Goal: Task Accomplishment & Management: Manage account settings

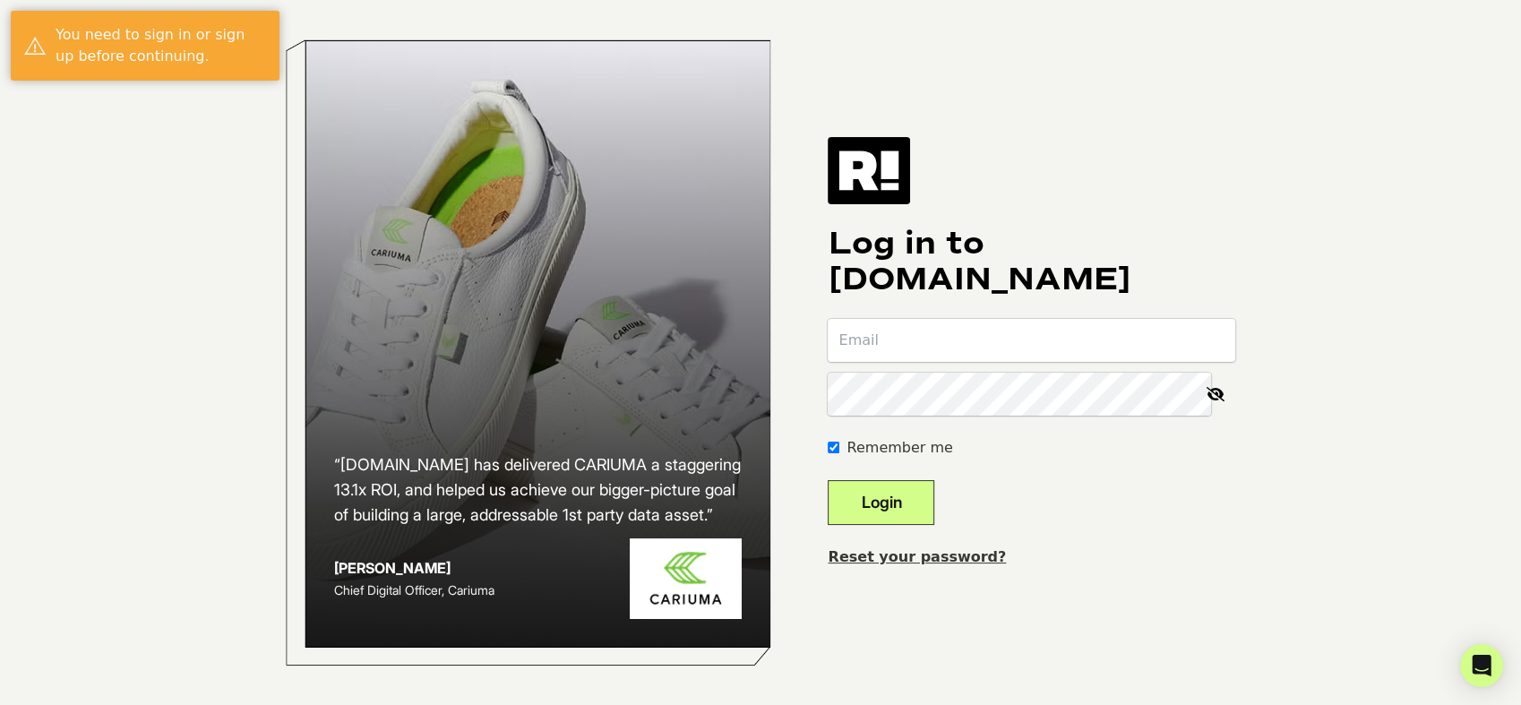
click at [932, 333] on input "email" at bounding box center [1032, 340] width 408 height 43
type input "[EMAIL_ADDRESS][DOMAIN_NAME]"
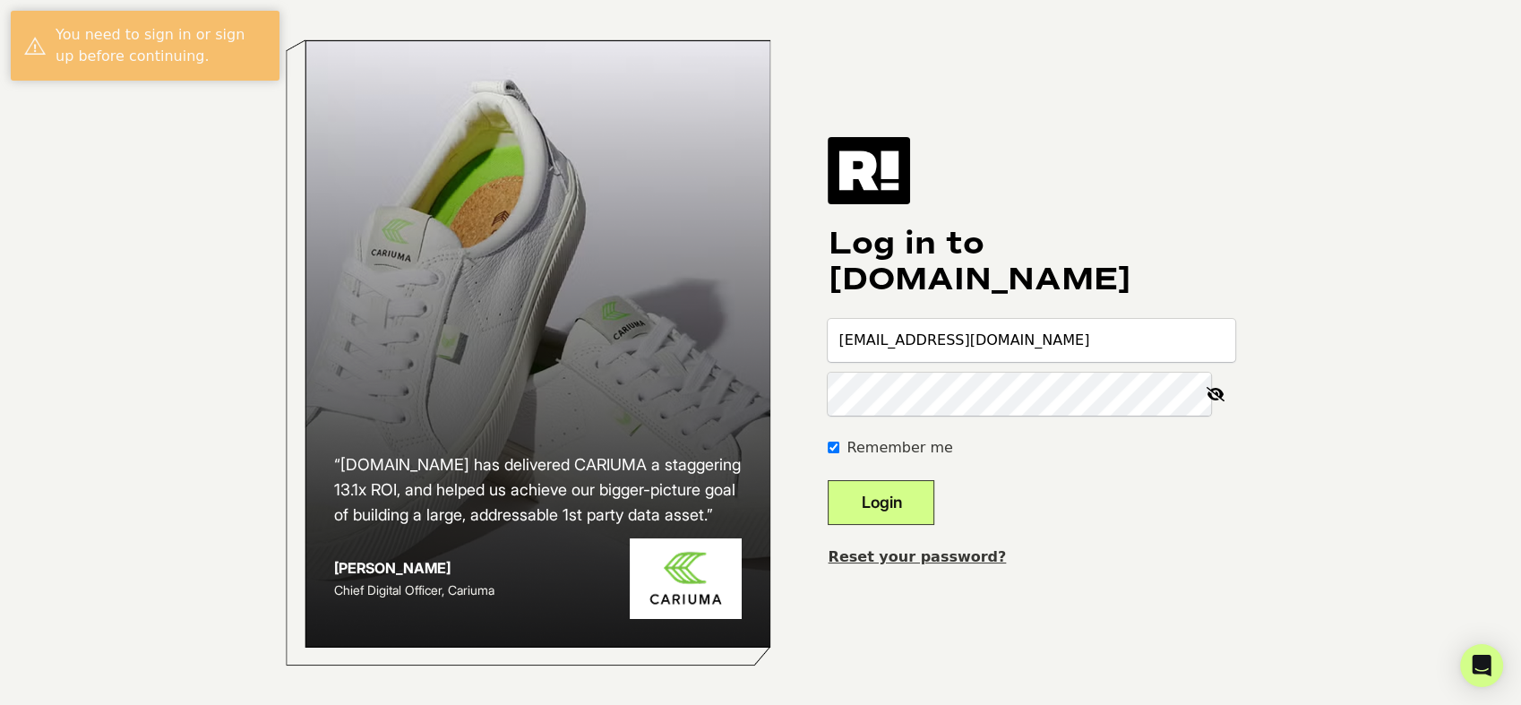
click at [910, 480] on button "Login" at bounding box center [881, 502] width 107 height 45
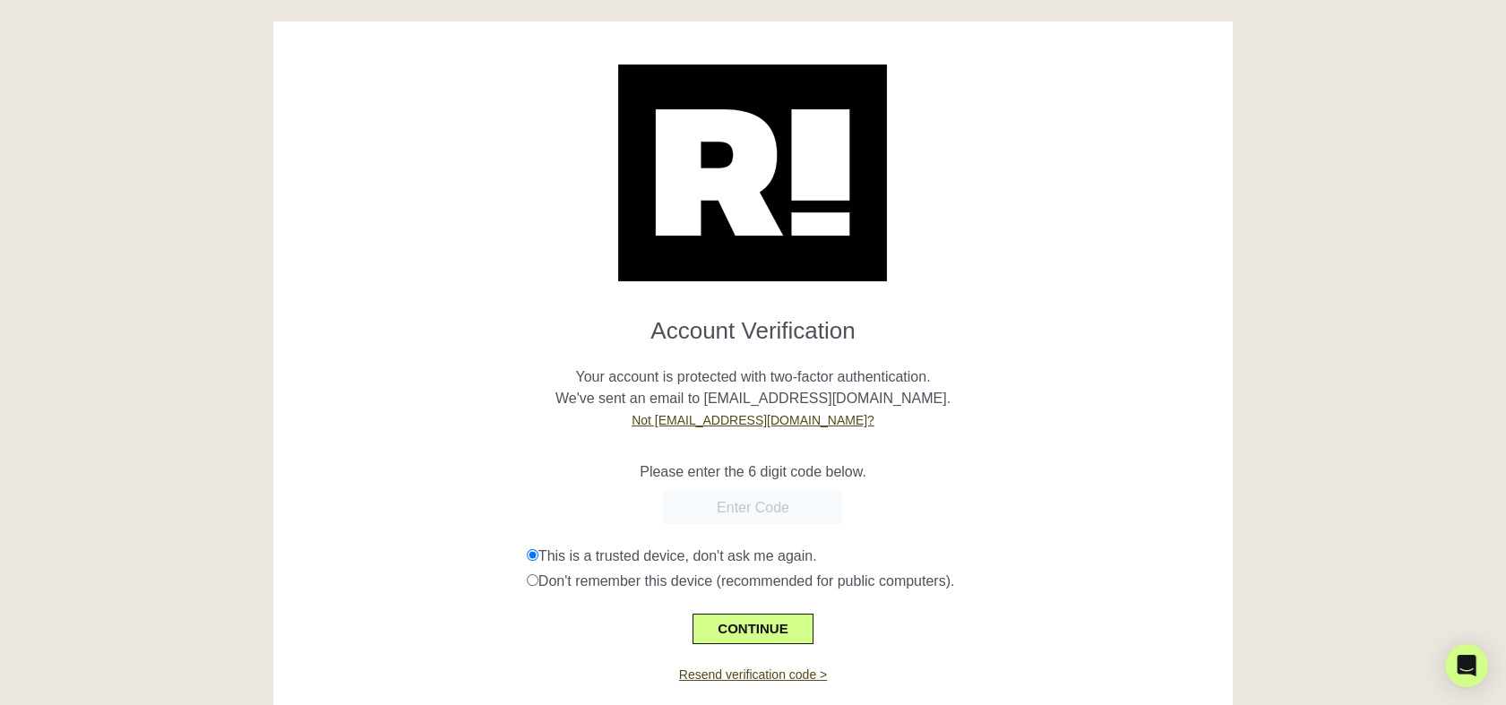
scroll to position [49, 0]
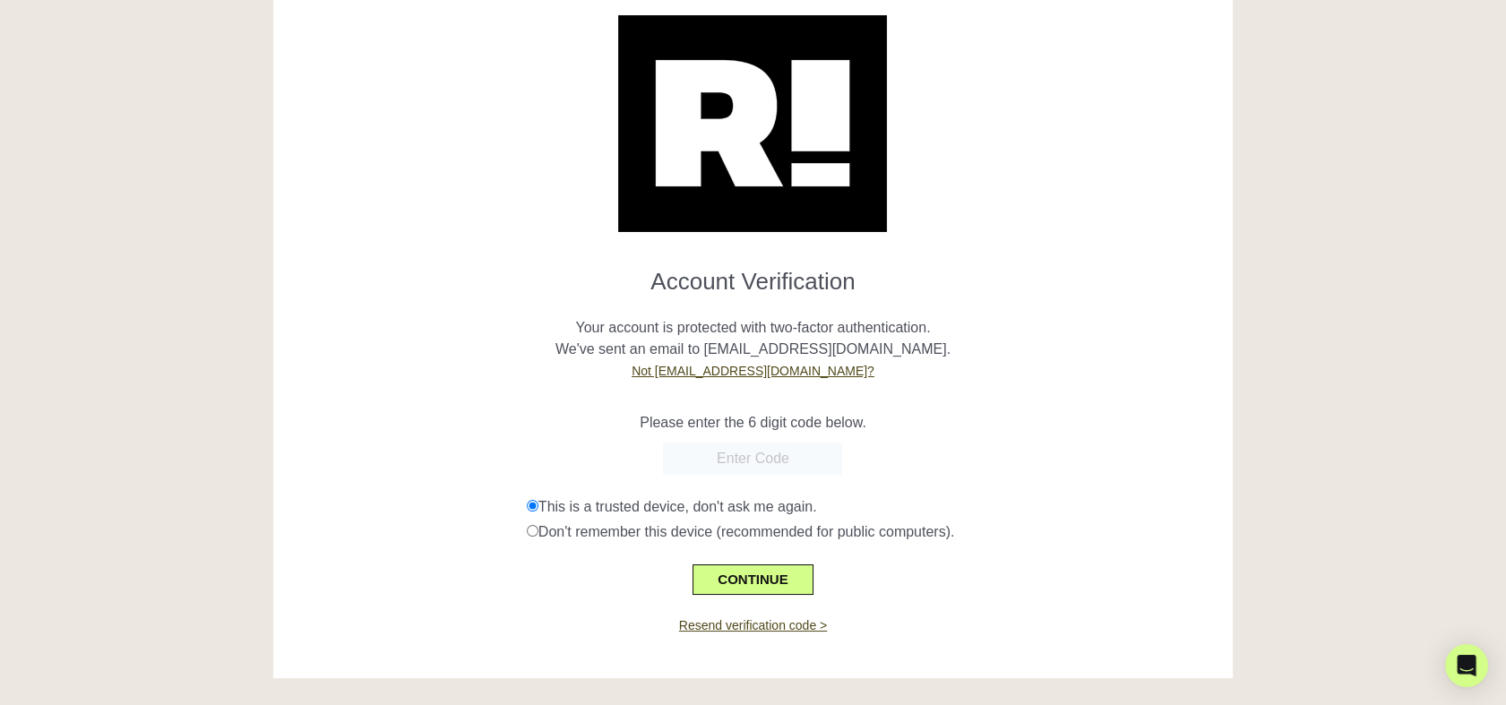
paste input "307047"
type input "307047"
click at [772, 576] on button "CONTINUE" at bounding box center [752, 579] width 120 height 30
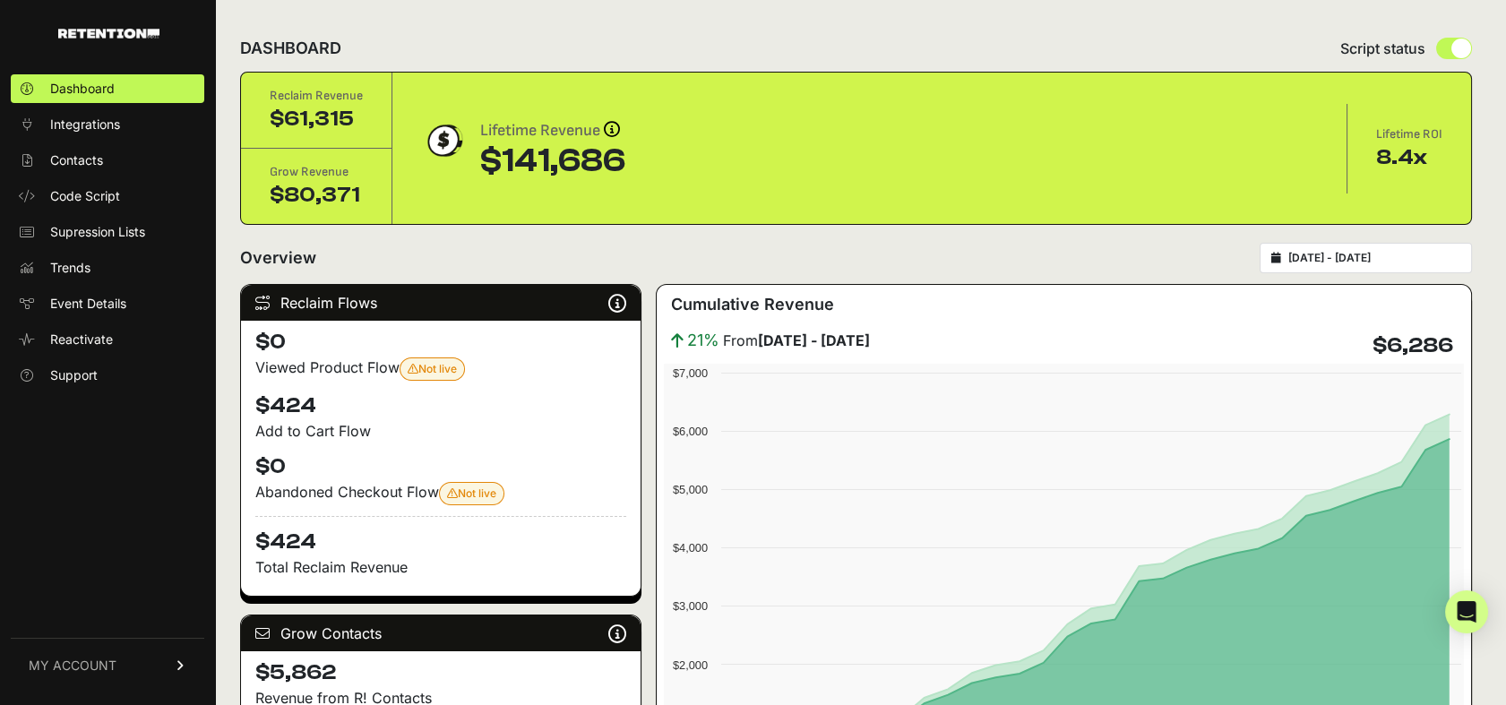
click at [79, 657] on span "MY ACCOUNT" at bounding box center [73, 666] width 88 height 18
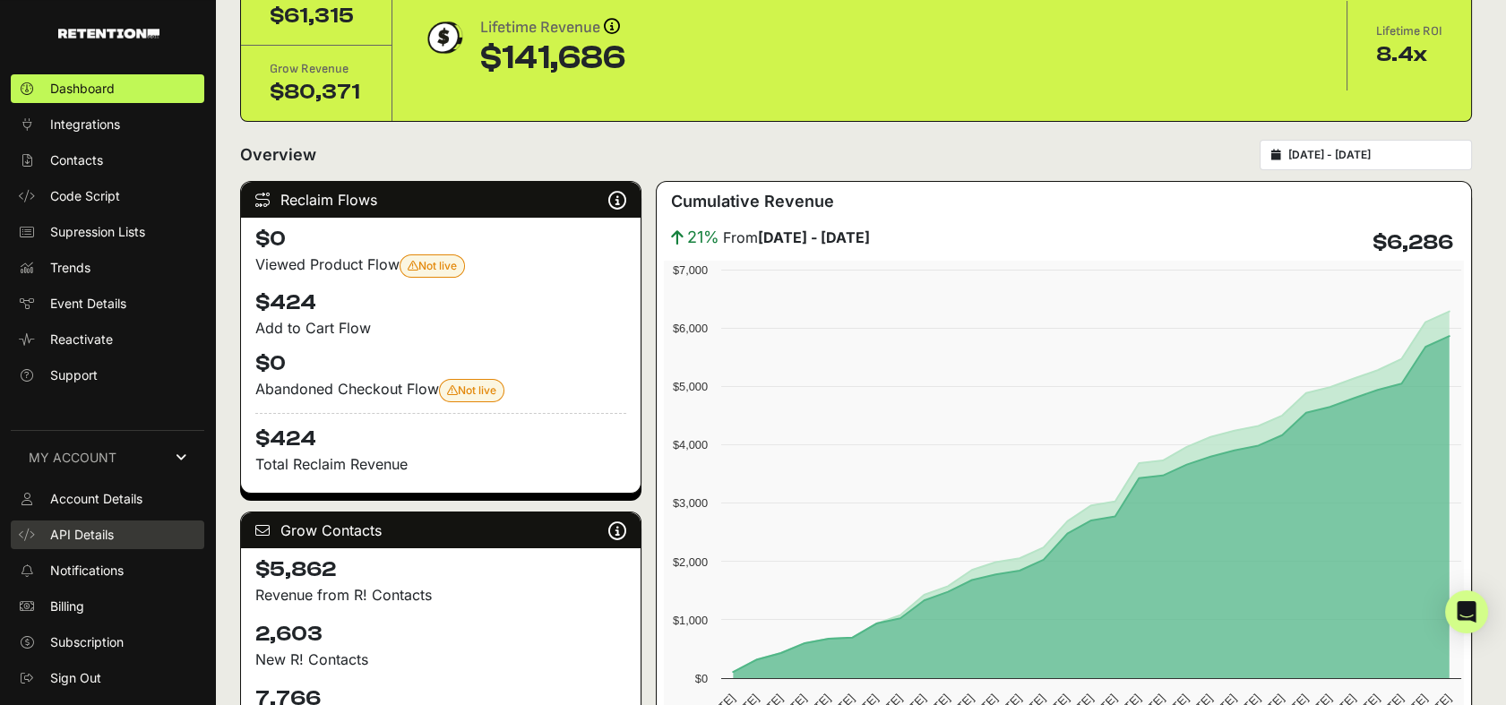
scroll to position [104, 0]
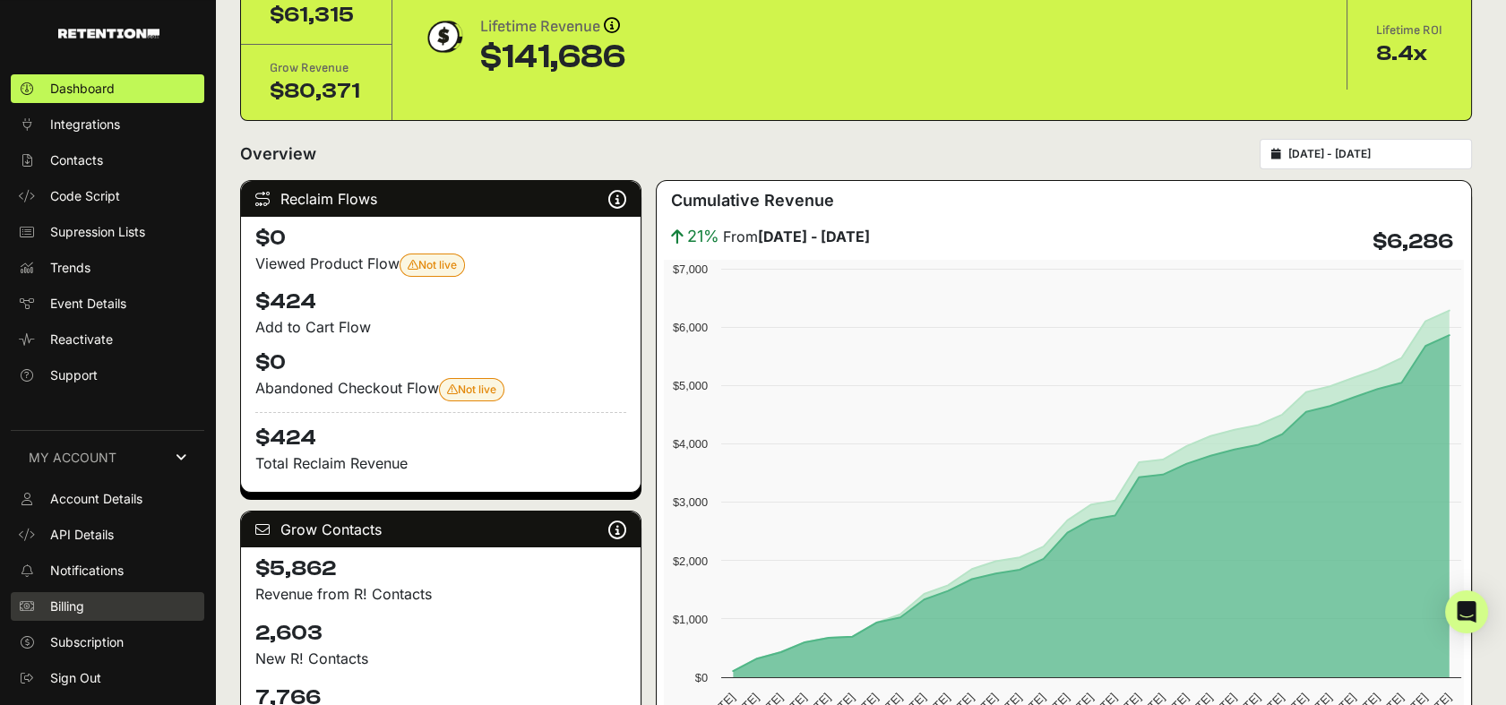
click at [96, 600] on link "Billing" at bounding box center [108, 606] width 194 height 29
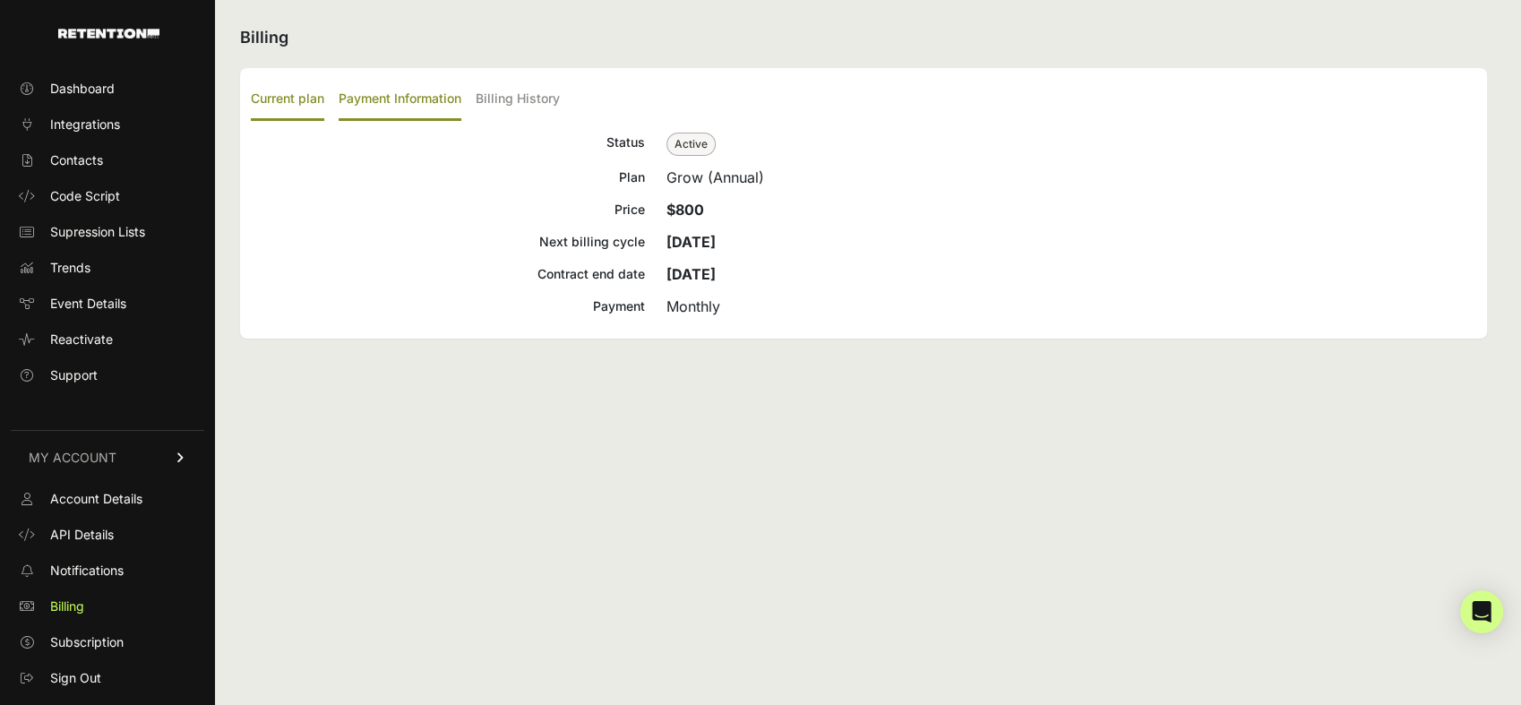
click at [409, 112] on label "Payment Information" at bounding box center [400, 100] width 123 height 42
click at [0, 0] on input "Payment Information" at bounding box center [0, 0] width 0 height 0
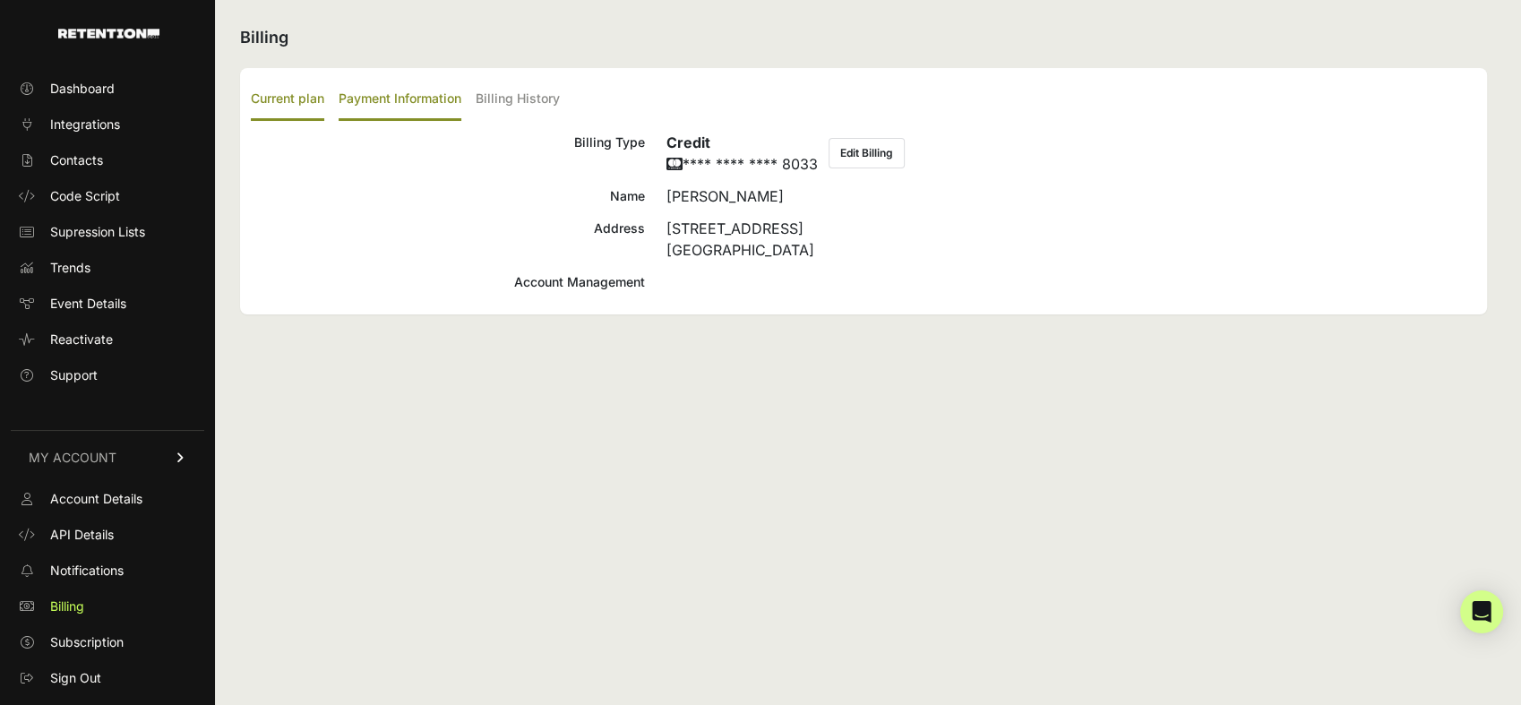
click at [297, 115] on label "Current plan" at bounding box center [287, 100] width 73 height 42
click at [0, 0] on input "Current plan" at bounding box center [0, 0] width 0 height 0
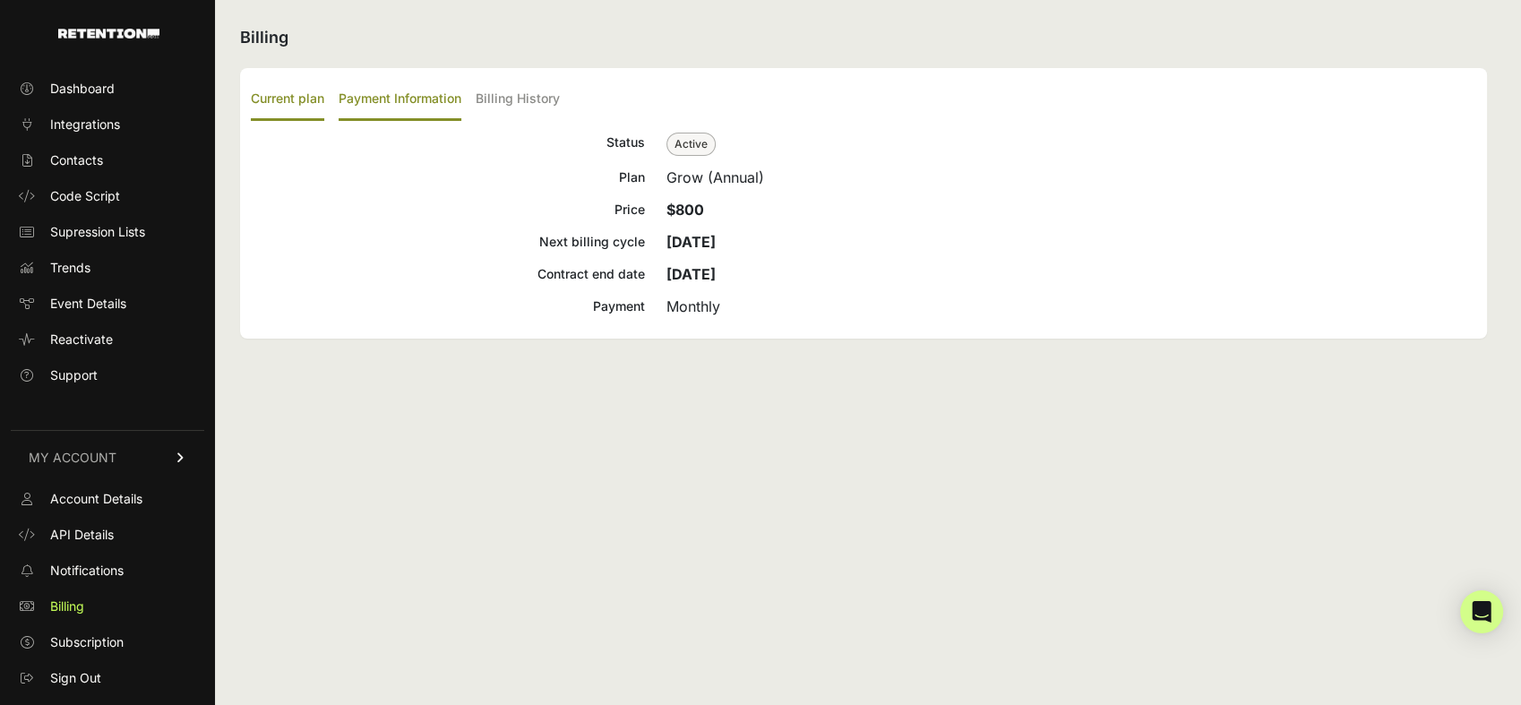
click at [378, 108] on label "Payment Information" at bounding box center [400, 100] width 123 height 42
click at [0, 0] on input "Payment Information" at bounding box center [0, 0] width 0 height 0
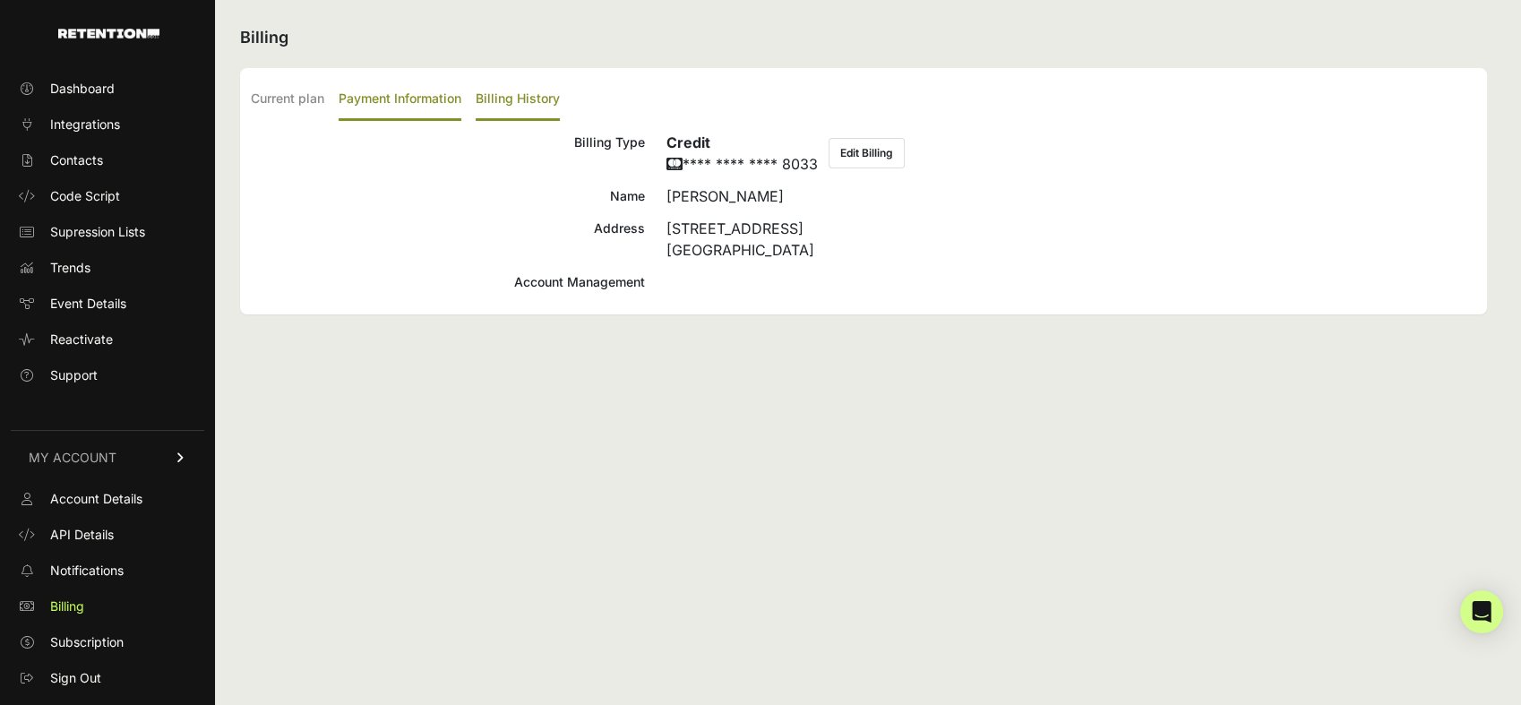
click at [511, 98] on label "Billing History" at bounding box center [518, 100] width 84 height 42
click at [0, 0] on input "Billing History" at bounding box center [0, 0] width 0 height 0
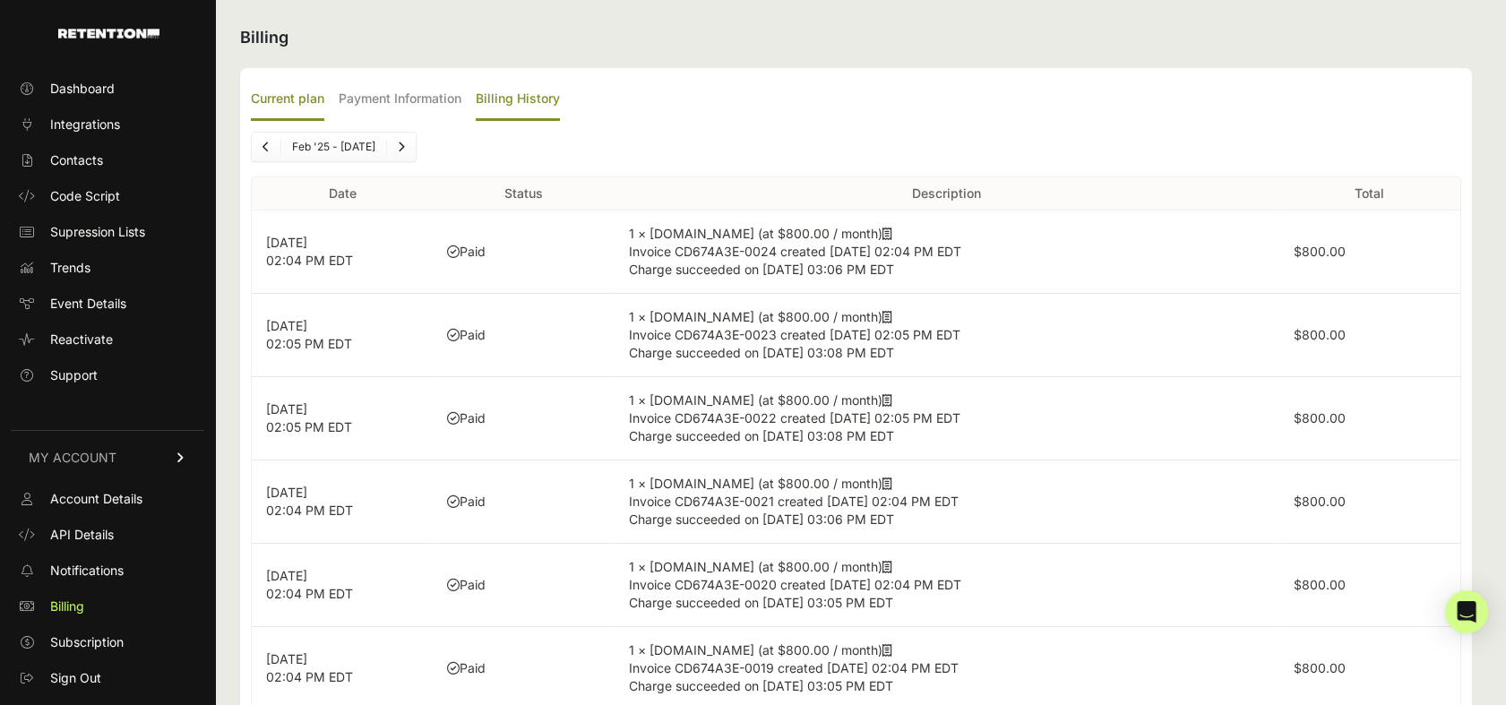
click at [272, 103] on label "Current plan" at bounding box center [287, 100] width 73 height 42
click at [0, 0] on input "Current plan" at bounding box center [0, 0] width 0 height 0
